Goal: Task Accomplishment & Management: Manage account settings

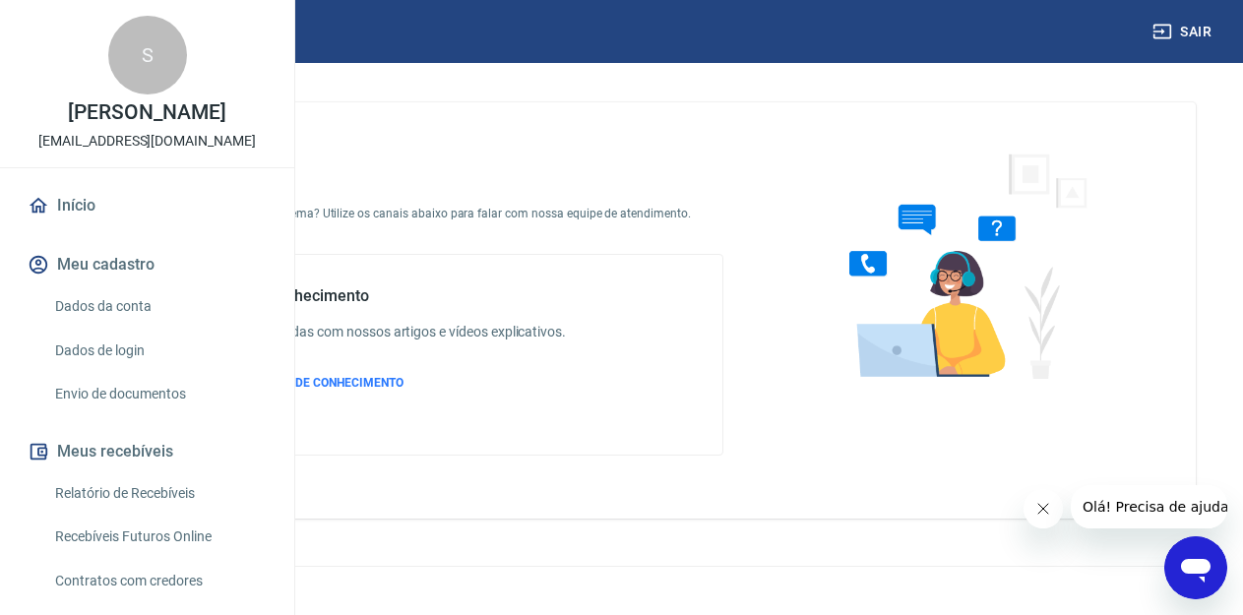
click at [1107, 512] on span "Olá! Precisa de ajuda?" at bounding box center [1160, 507] width 154 height 16
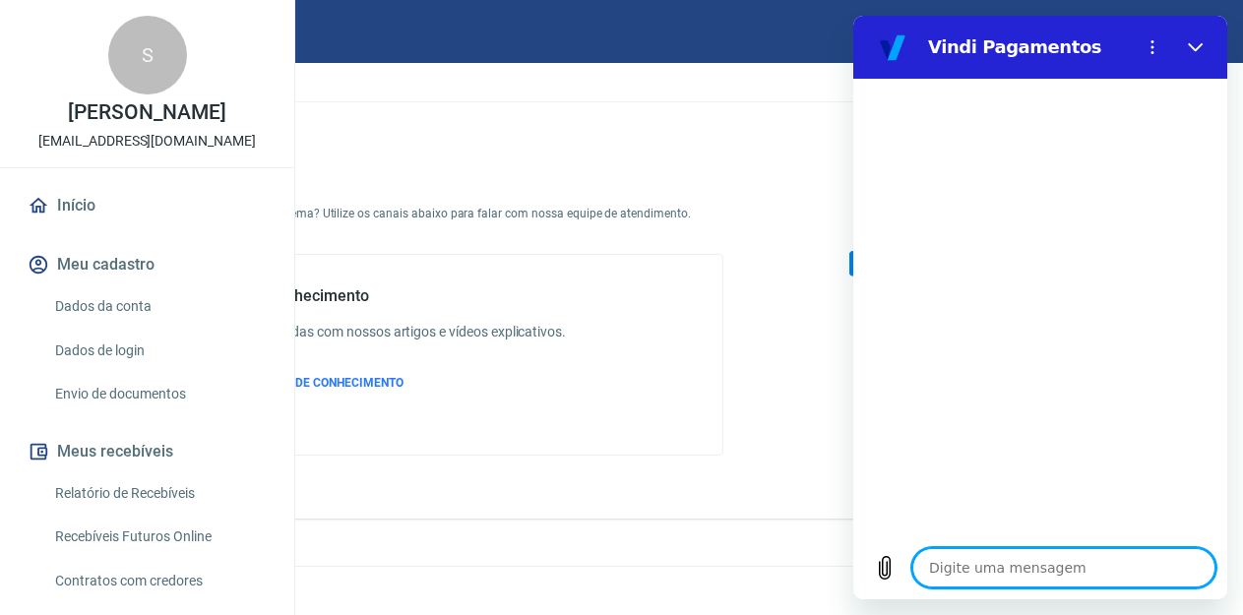
click at [1031, 572] on textarea at bounding box center [1064, 567] width 303 height 39
type textarea "B"
type textarea "x"
type textarea "Bo"
type textarea "x"
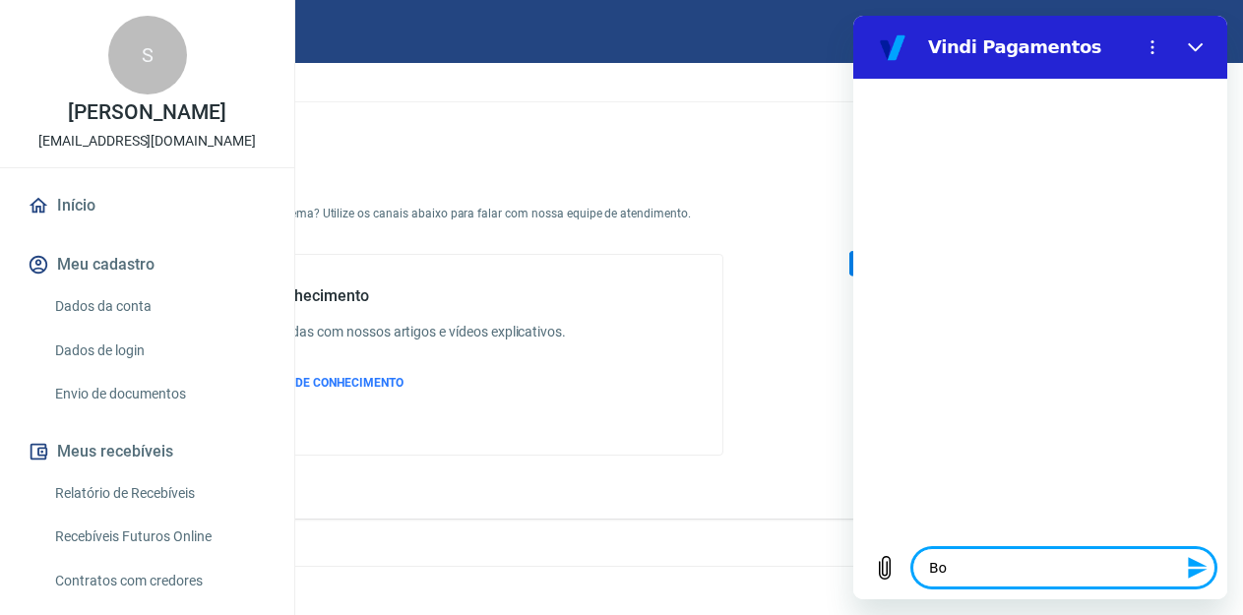
type textarea "Bom"
type textarea "x"
type textarea "Bom"
type textarea "x"
type textarea "Bom d"
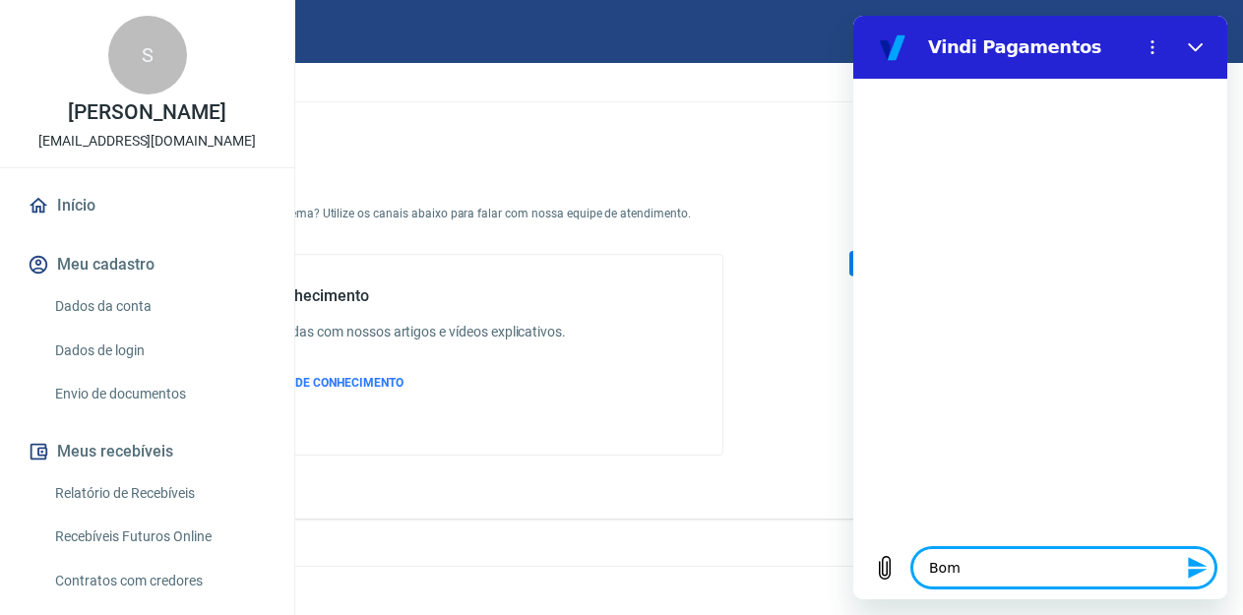
type textarea "x"
type textarea "Bom di"
type textarea "x"
type textarea "Bom dia"
type textarea "x"
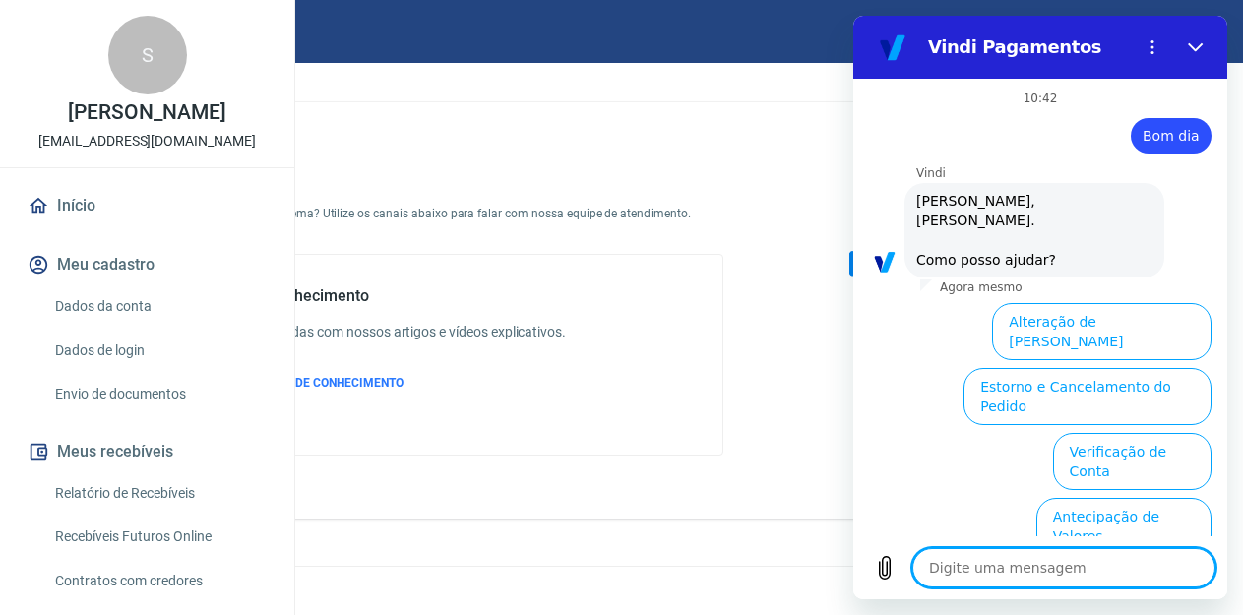
scroll to position [152, 0]
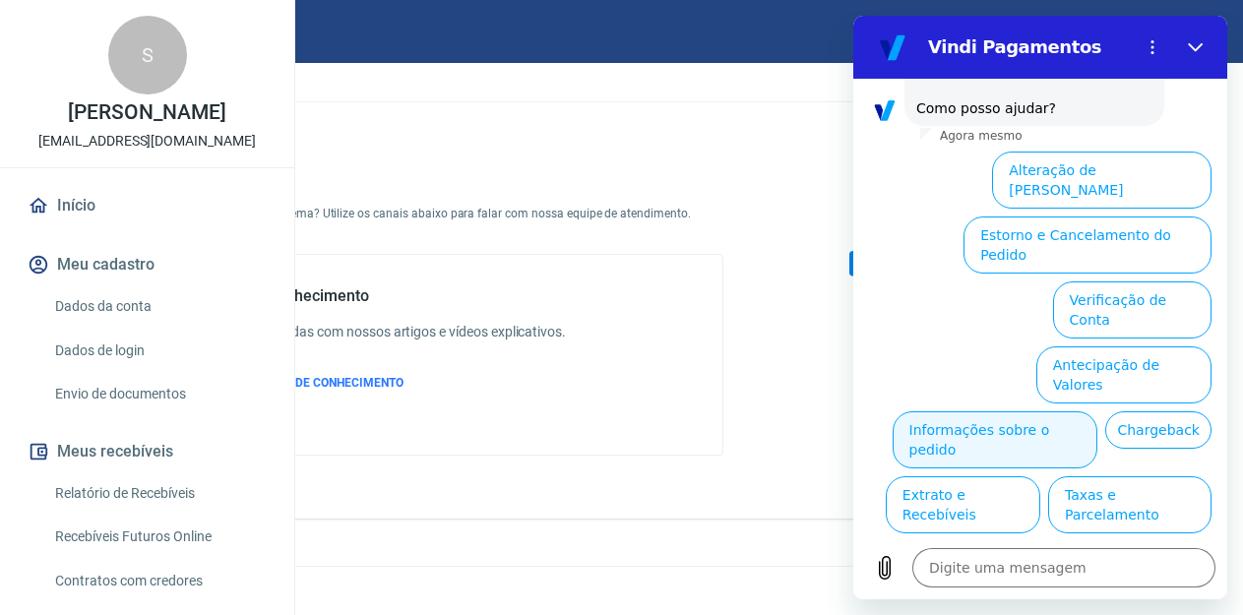
click at [1093, 411] on button "Informações sobre o pedido" at bounding box center [996, 439] width 206 height 57
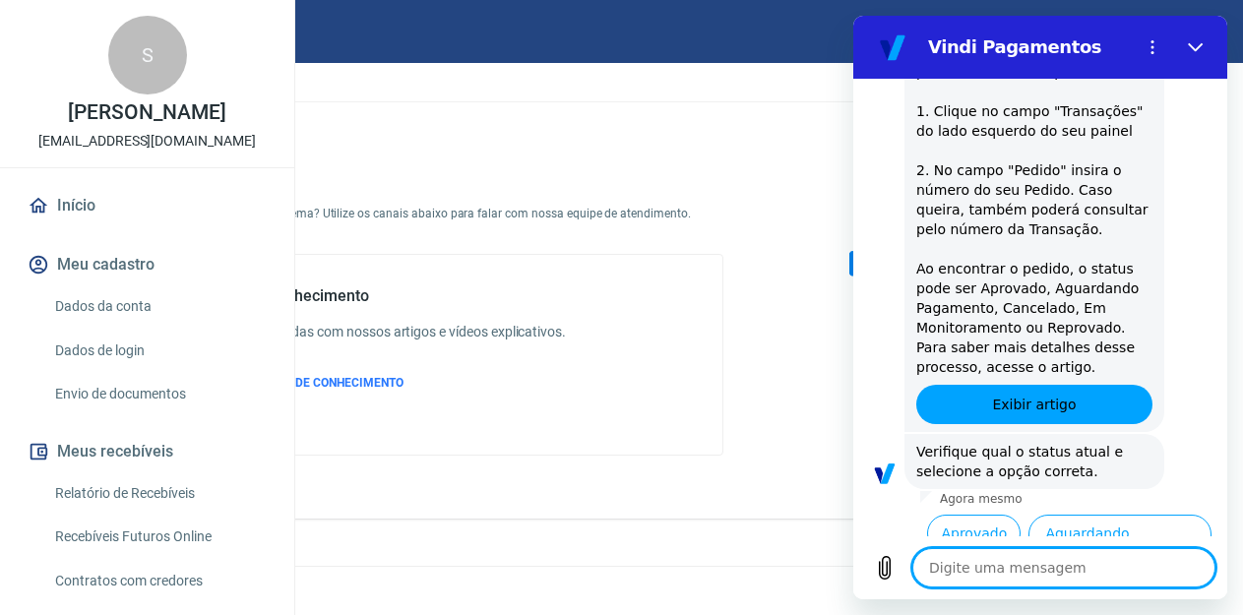
scroll to position [490, 0]
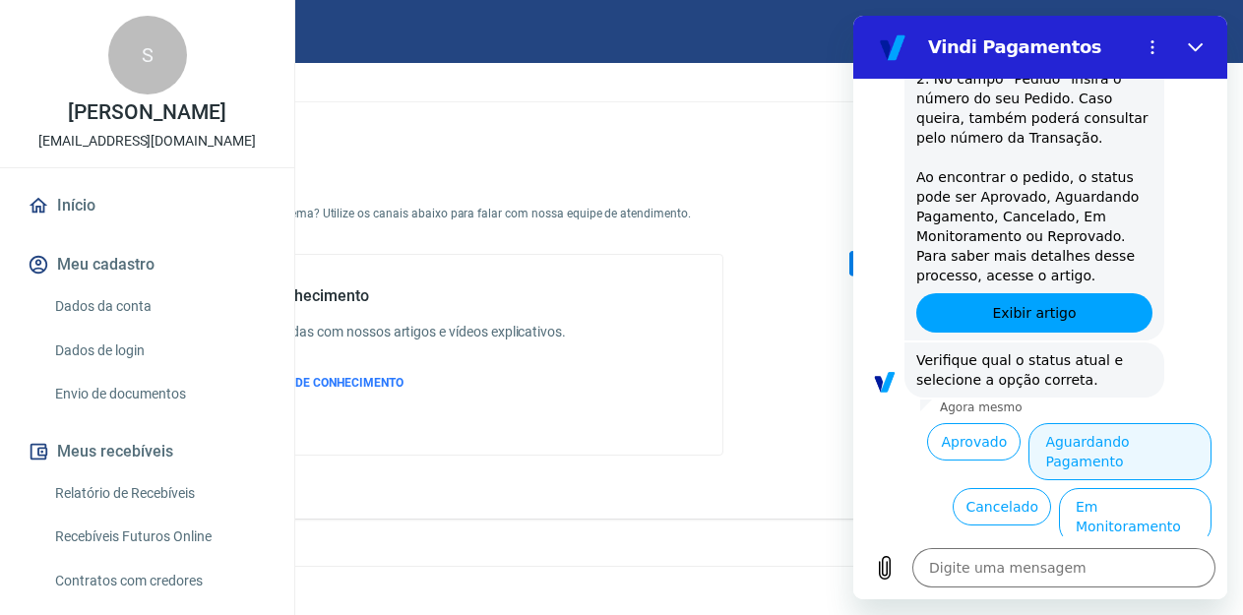
click at [1103, 423] on button "Aguardando Pagamento" at bounding box center [1120, 451] width 183 height 57
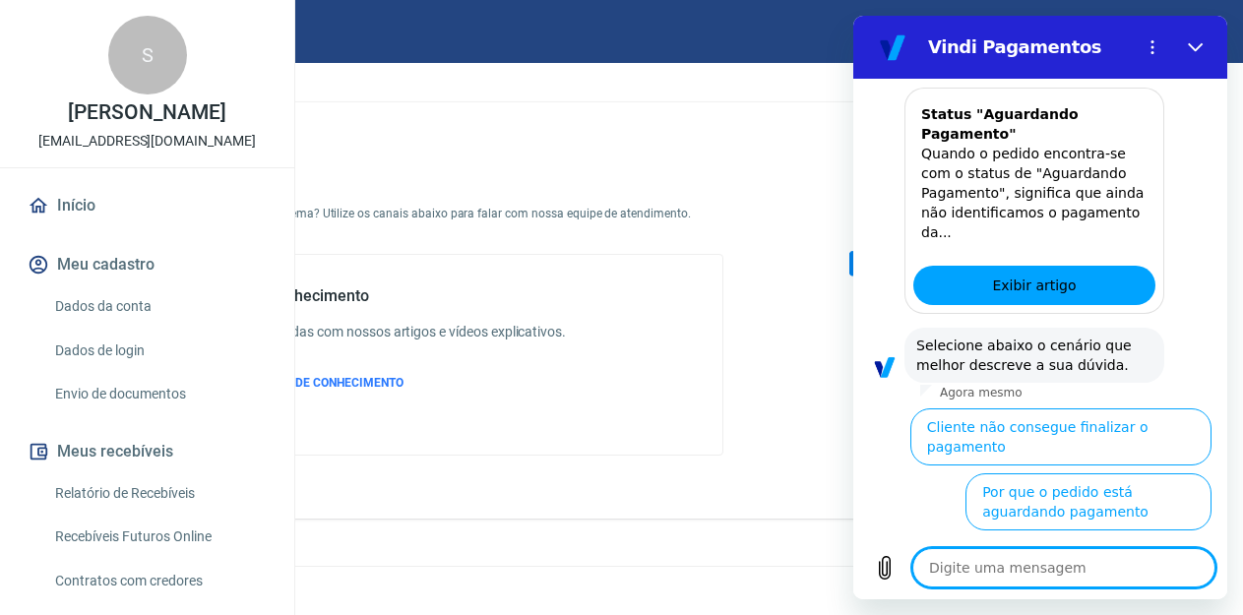
scroll to position [1067, 0]
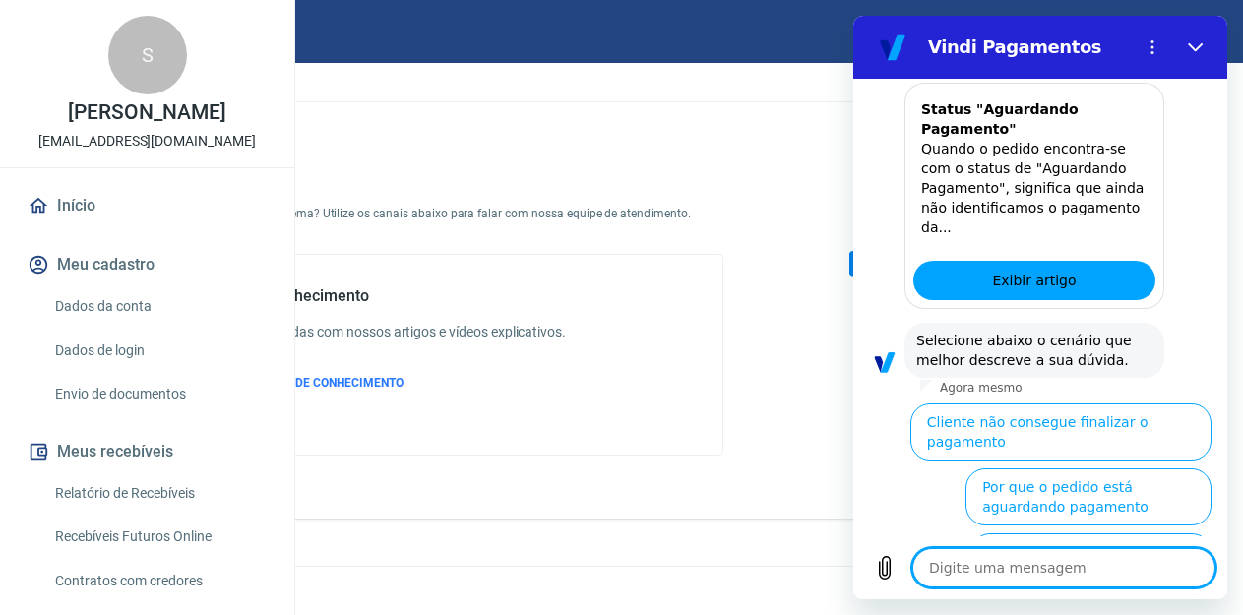
click at [1082, 578] on textarea at bounding box center [1064, 567] width 303 height 39
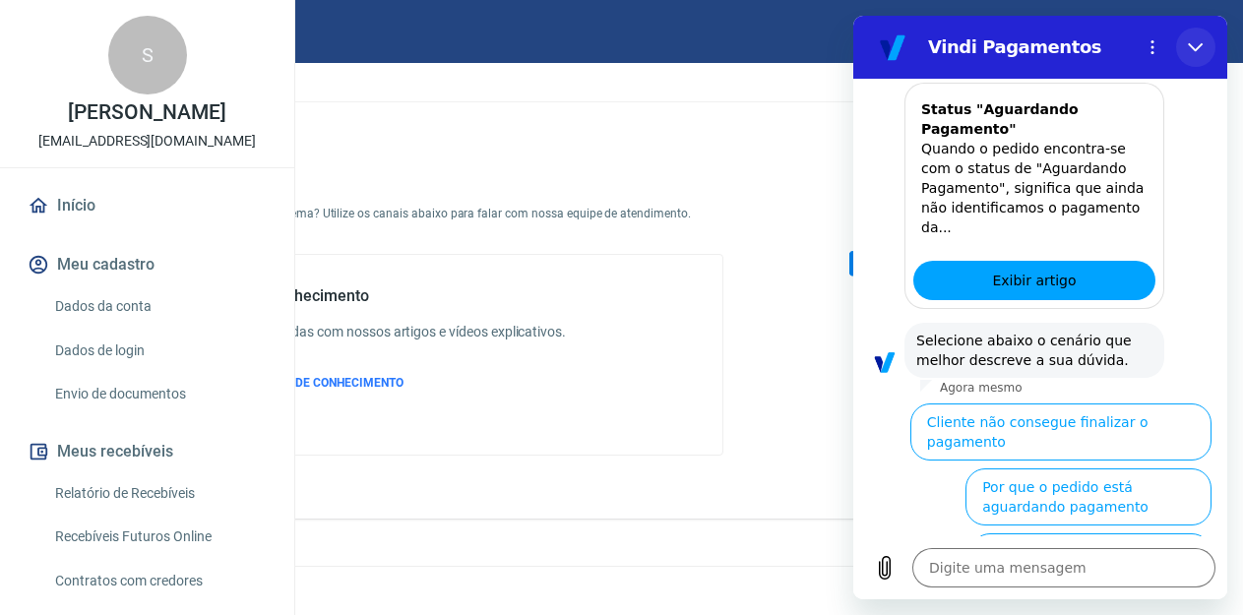
click at [1200, 40] on button "Fechar" at bounding box center [1195, 47] width 39 height 39
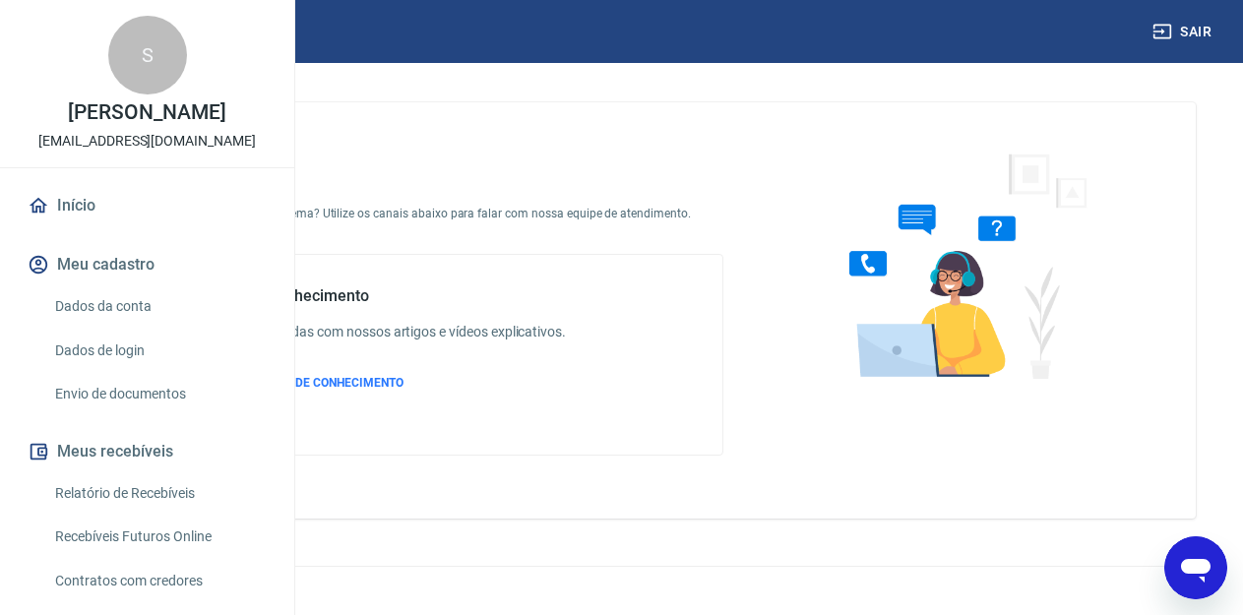
click at [592, 519] on div "Fale conosco Está com alguma dúvida ou problema? Utilize os canais abaixo para …" at bounding box center [621, 310] width 1149 height 416
type textarea "x"
click at [1193, 30] on button "Sair" at bounding box center [1184, 32] width 71 height 36
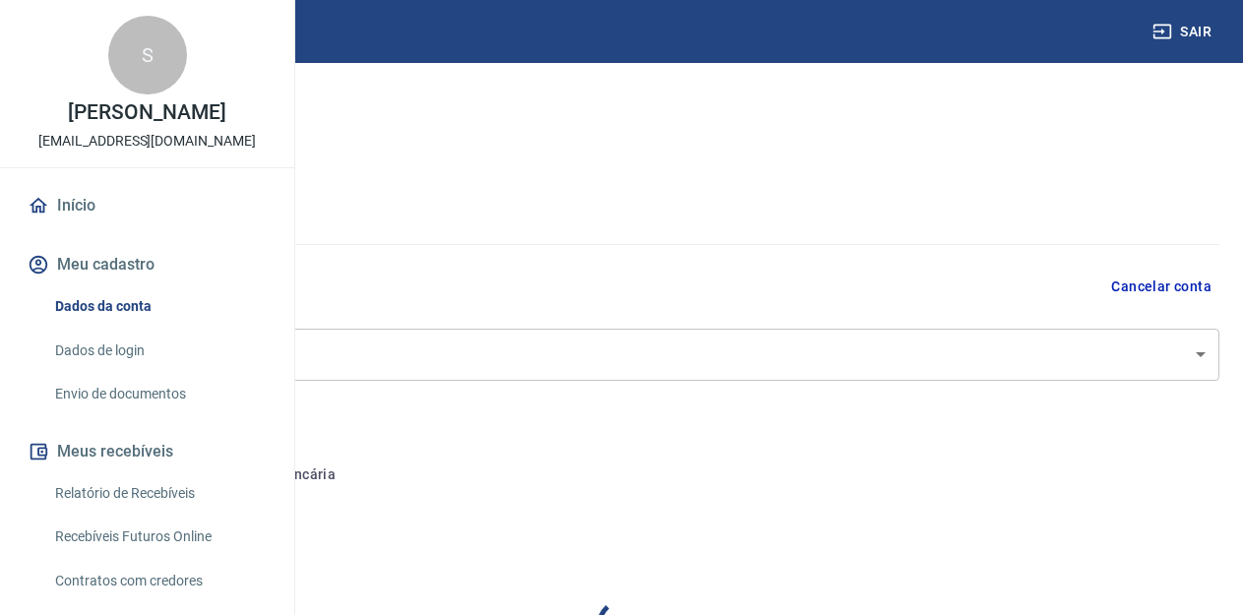
select select "RJ"
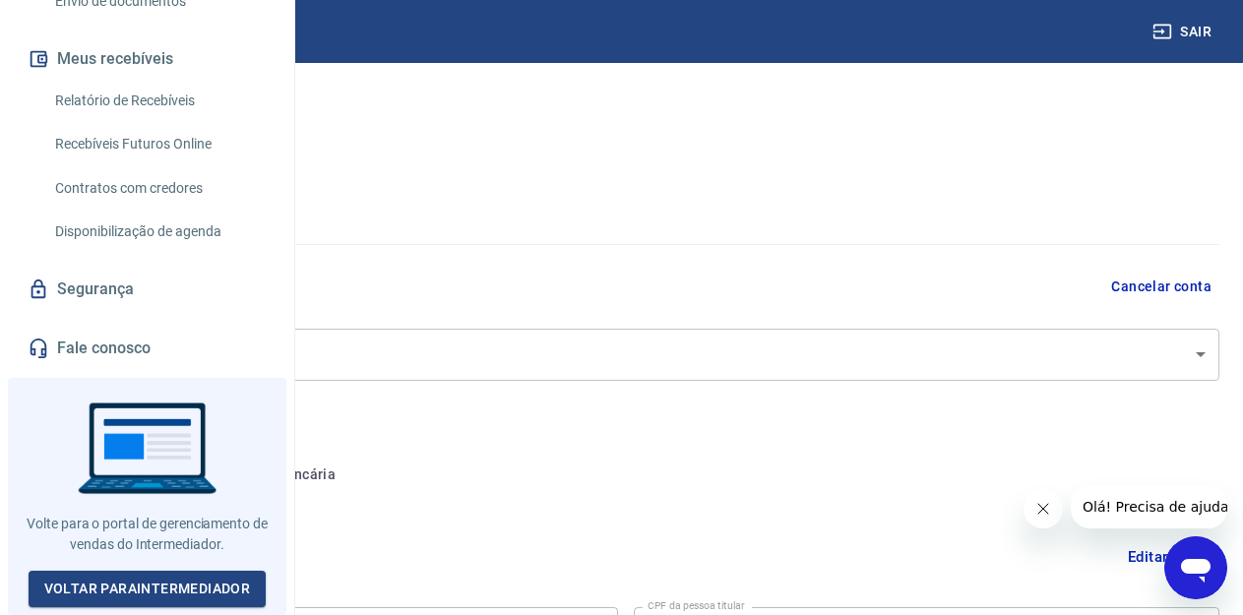
scroll to position [448, 0]
click at [352, 476] on button "Conta bancária" at bounding box center [270, 475] width 164 height 47
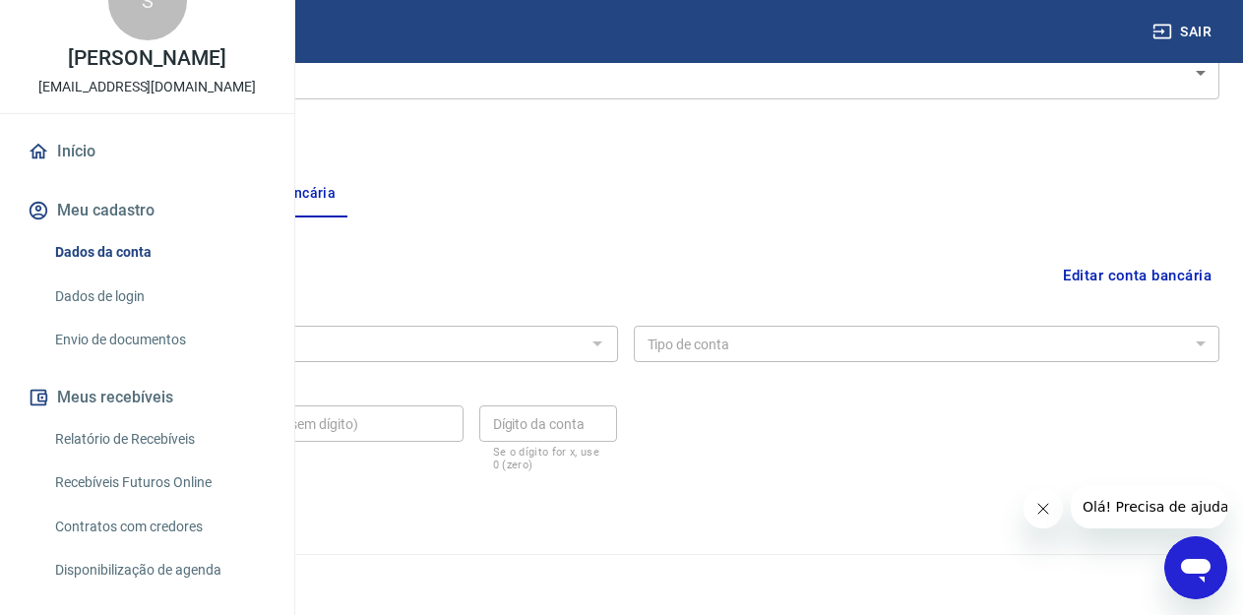
scroll to position [0, 0]
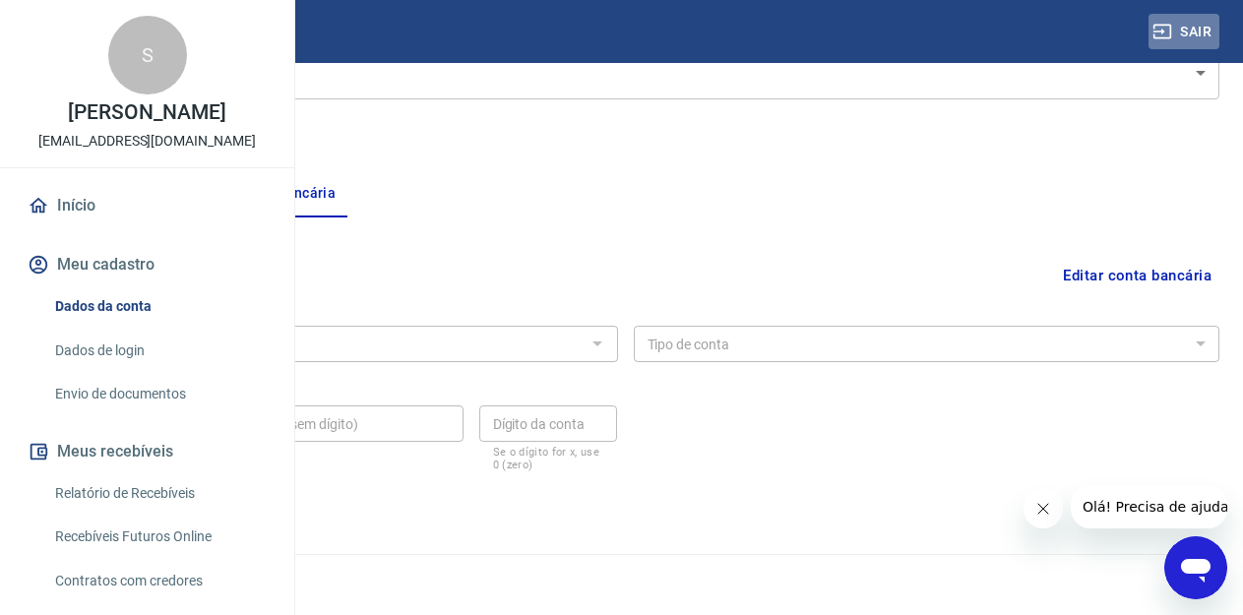
click at [1192, 31] on button "Sair" at bounding box center [1184, 32] width 71 height 36
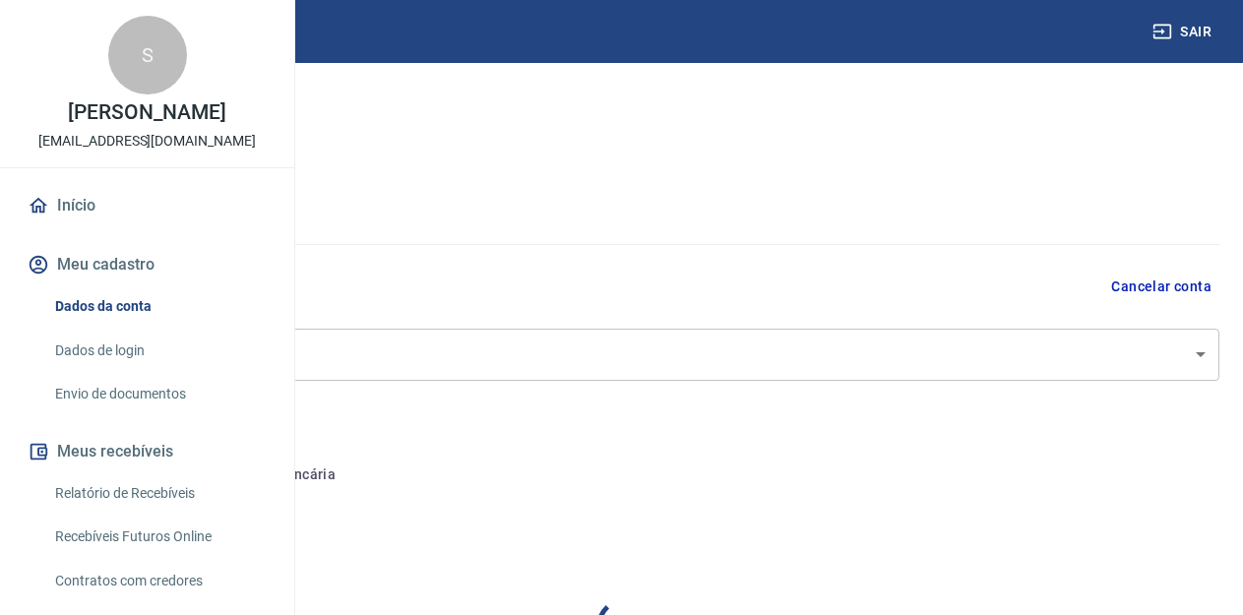
select select "RJ"
type input "[PHONE_NUMBER]"
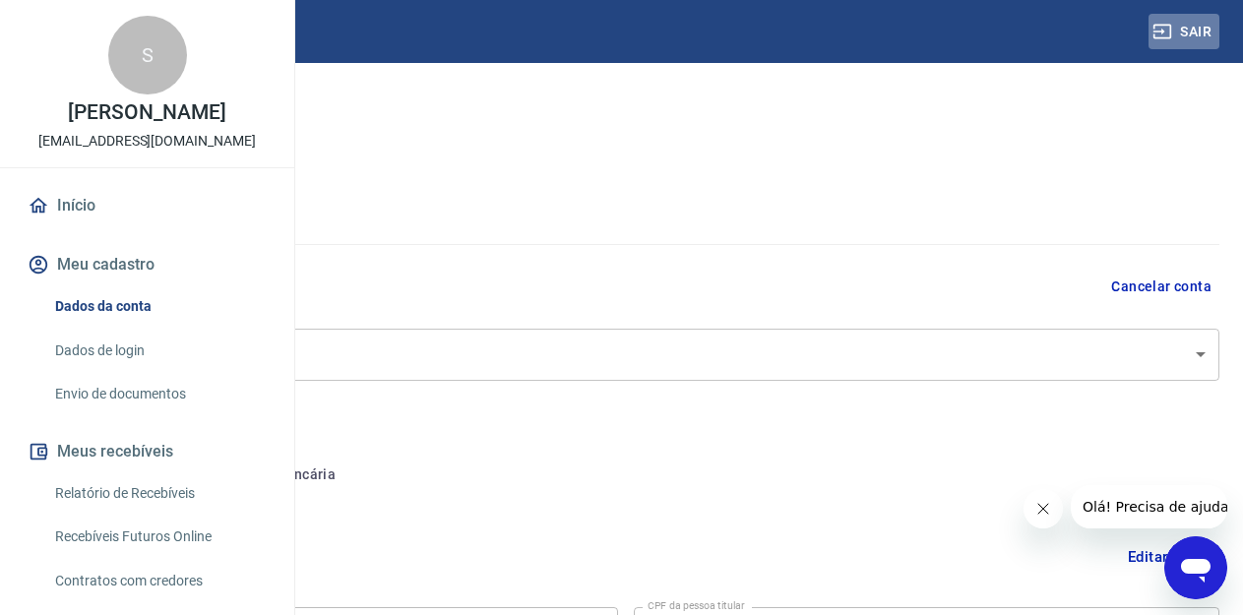
click at [1181, 18] on button "Sair" at bounding box center [1184, 32] width 71 height 36
